Goal: Task Accomplishment & Management: Complete application form

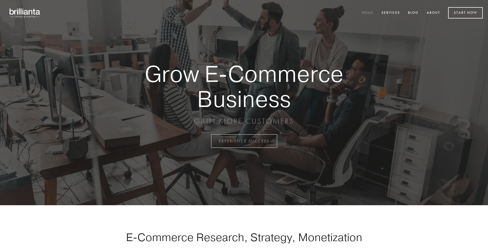
scroll to position [1385, 0]
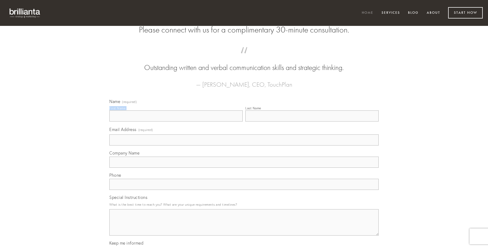
type input "[PERSON_NAME]"
click at [312, 122] on input "Last Name" at bounding box center [312, 115] width 133 height 11
type input "[PERSON_NAME]"
click at [244, 146] on input "Email Address (required)" at bounding box center [244, 140] width 270 height 11
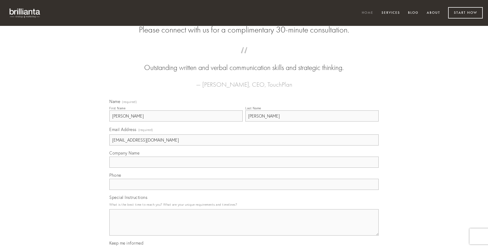
type input "[EMAIL_ADDRESS][DOMAIN_NAME]"
click at [244, 168] on input "Company Name" at bounding box center [244, 162] width 270 height 11
type input "decerno"
click at [244, 190] on input "text" at bounding box center [244, 184] width 270 height 11
click at [244, 227] on textarea "Special Instructions" at bounding box center [244, 222] width 270 height 26
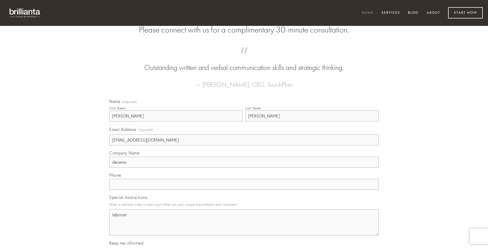
type textarea "laborum"
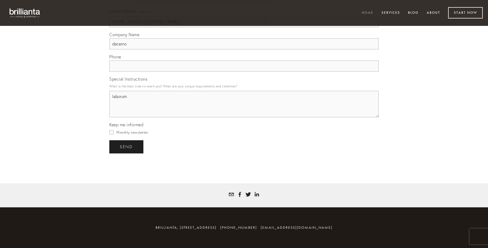
click at [127, 147] on span "send" at bounding box center [126, 147] width 13 height 5
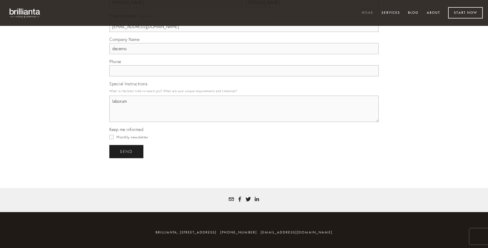
scroll to position [1370, 0]
